Goal: Task Accomplishment & Management: Complete application form

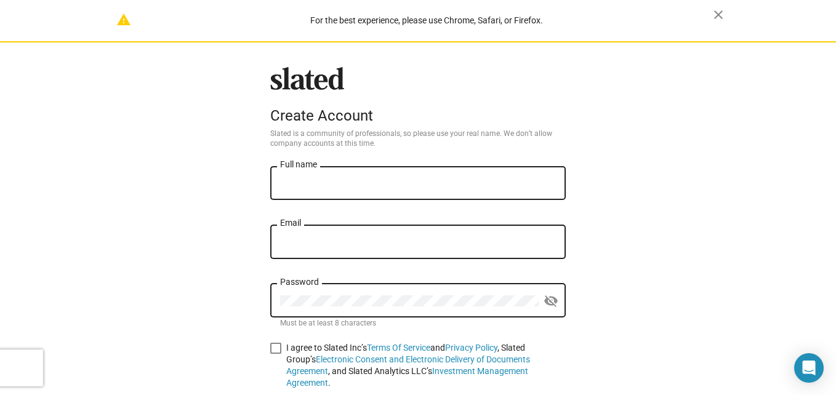
click at [364, 165] on div "Full name" at bounding box center [418, 182] width 276 height 36
click at [369, 186] on input "Full name" at bounding box center [418, 183] width 276 height 11
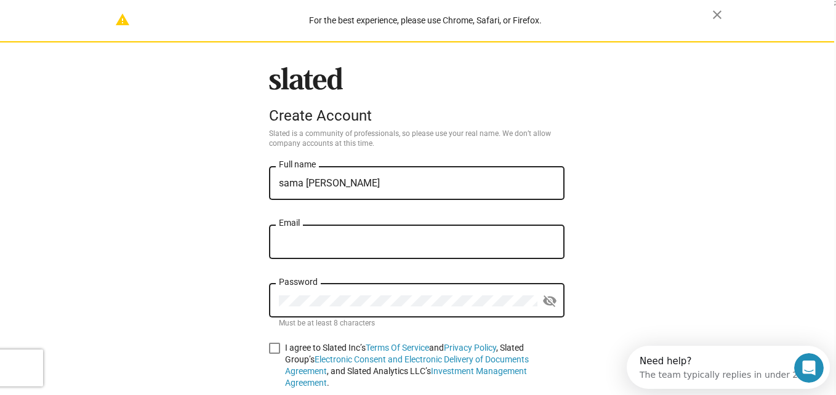
type input "sama [PERSON_NAME]"
click at [410, 263] on div "Email" at bounding box center [416, 248] width 295 height 47
click at [370, 238] on input "Email" at bounding box center [417, 242] width 276 height 11
type input "[EMAIL_ADDRESS][DOMAIN_NAME]"
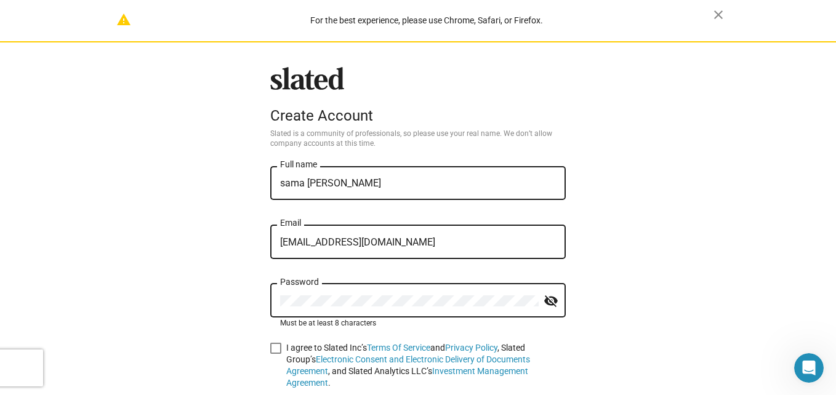
click at [270, 349] on span at bounding box center [275, 348] width 11 height 11
click at [275, 354] on input "I agree to Slated Inc’s Terms Of Service and Privacy Policy , Slated Group’s El…" at bounding box center [275, 354] width 1 height 1
checkbox input "true"
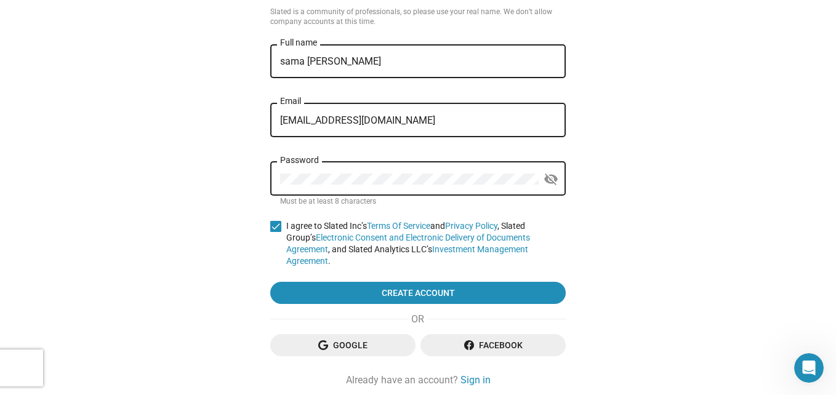
scroll to position [159, 0]
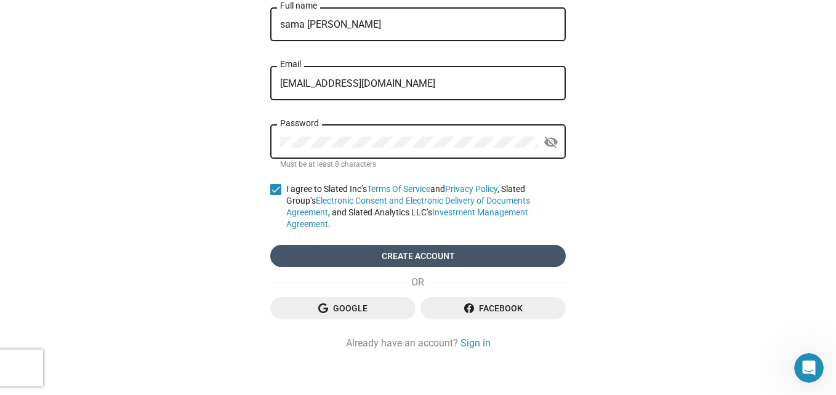
click at [348, 245] on span "Create account" at bounding box center [418, 256] width 276 height 22
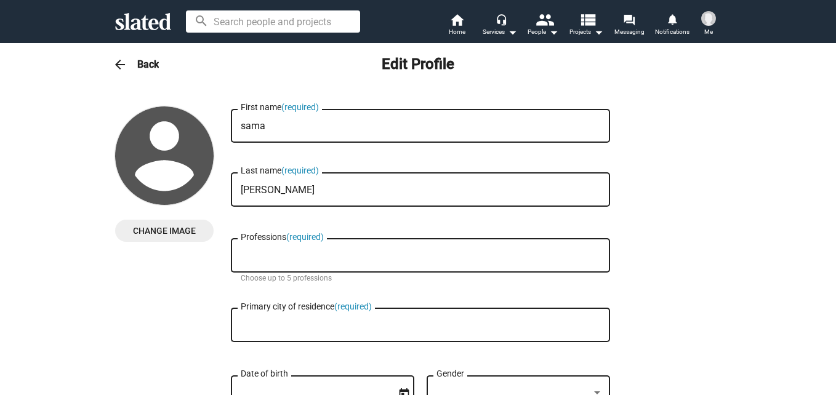
checkbox input "true"
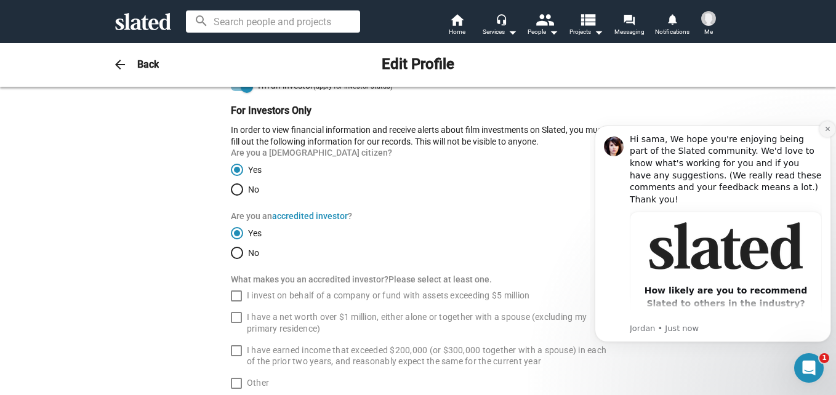
click at [825, 130] on icon "Dismiss notification" at bounding box center [827, 129] width 4 height 4
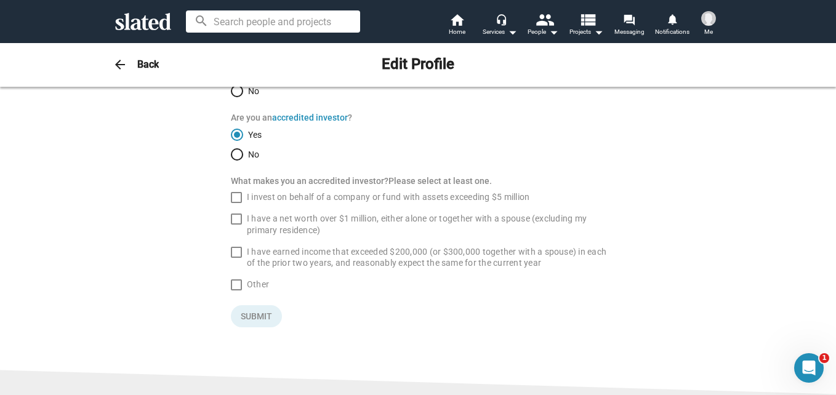
scroll to position [1015, 0]
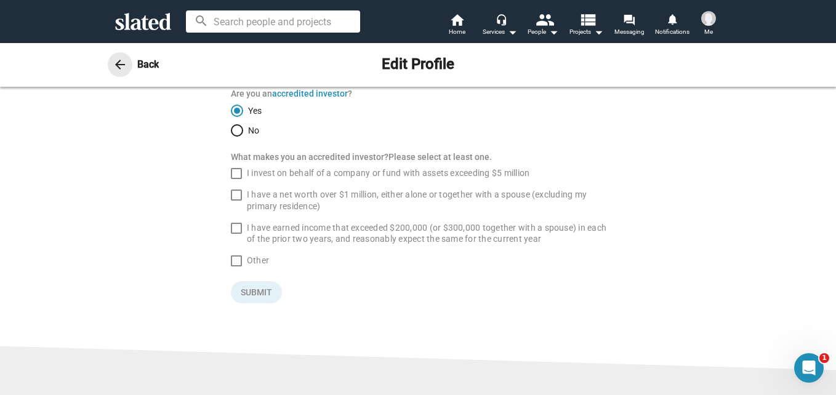
click at [113, 68] on mat-icon "arrow_back" at bounding box center [120, 64] width 15 height 15
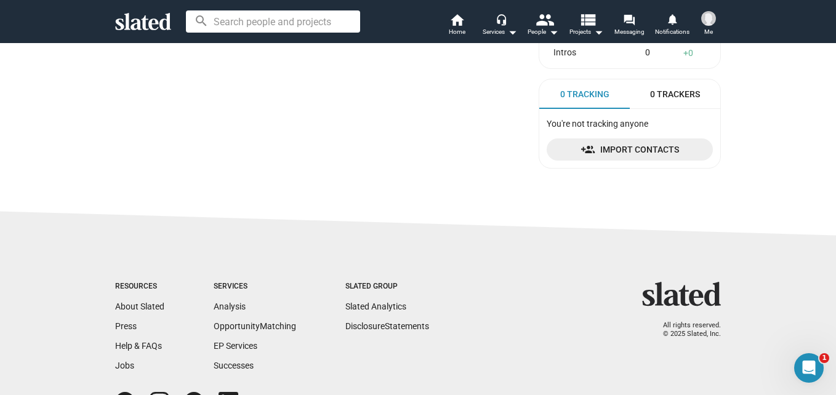
scroll to position [0, 0]
